Goal: Browse casually

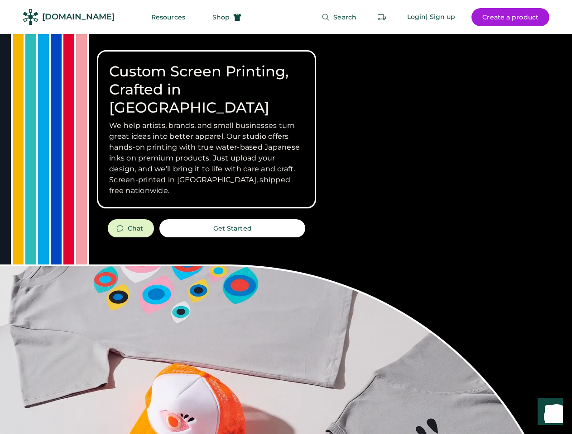
click at [286, 217] on div "Custom Screen Printing, Crafted in [GEOGRAPHIC_DATA] We help artists, brands, a…" at bounding box center [286, 321] width 572 height 575
click at [286, 234] on div "Custom Screen Printing, Crafted in [GEOGRAPHIC_DATA] We help artists, brands, a…" at bounding box center [286, 321] width 572 height 575
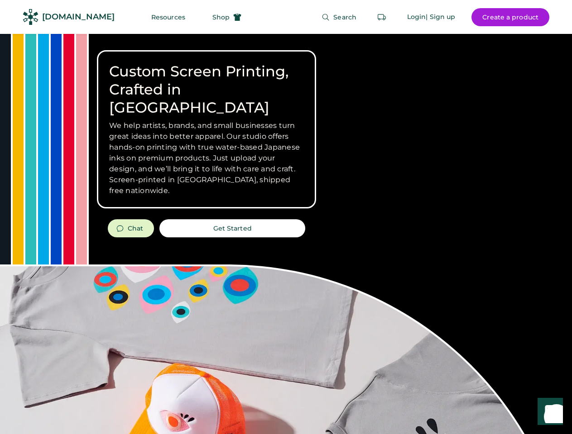
click at [286, 234] on div "Custom Screen Printing, Crafted in [GEOGRAPHIC_DATA] We help artists, brands, a…" at bounding box center [286, 321] width 572 height 575
click at [206, 129] on h3 "We help artists, brands, and small businesses turn great ideas into better appa…" at bounding box center [206, 158] width 195 height 76
click at [206, 120] on h3 "We help artists, brands, and small businesses turn great ideas into better appa…" at bounding box center [206, 158] width 195 height 76
click at [206, 81] on h1 "Custom Screen Printing, Crafted in [GEOGRAPHIC_DATA]" at bounding box center [206, 89] width 195 height 54
